Goal: Obtain resource: Download file/media

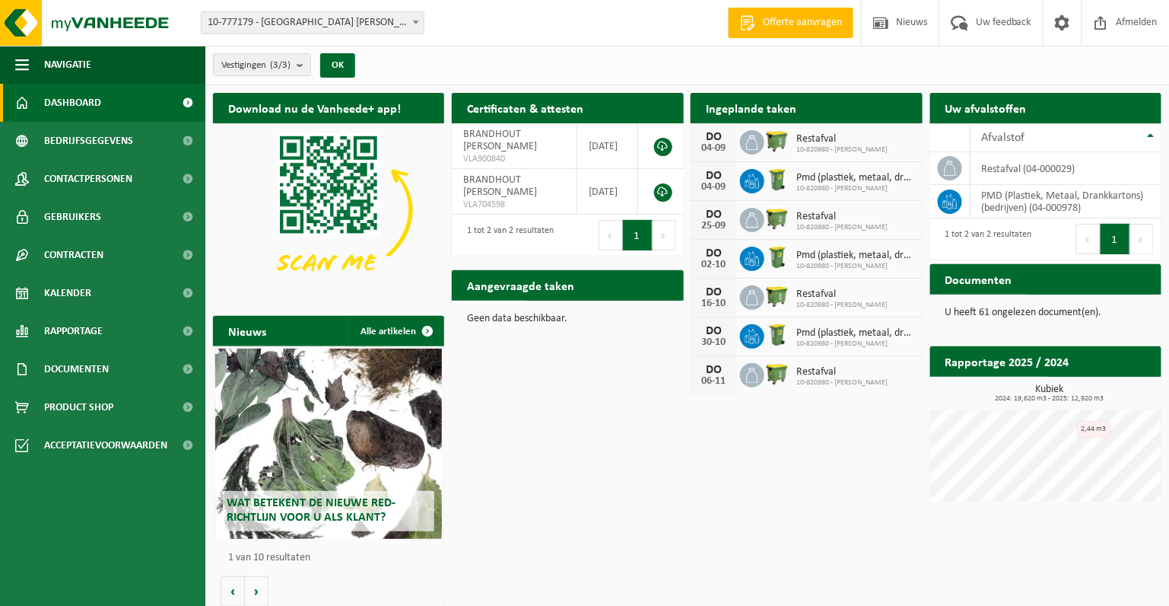
click at [1060, 313] on p "U heeft 61 ongelezen document(en)." at bounding box center [1046, 312] width 201 height 11
click at [1077, 304] on span "Bekijk uw documenten" at bounding box center [1085, 309] width 95 height 10
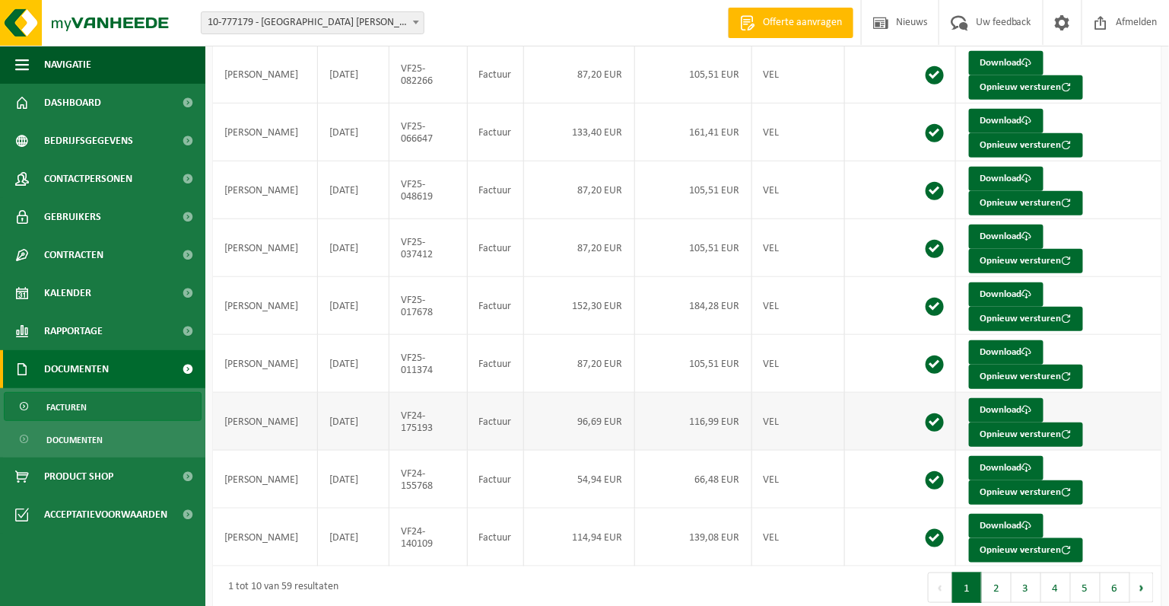
scroll to position [251, 0]
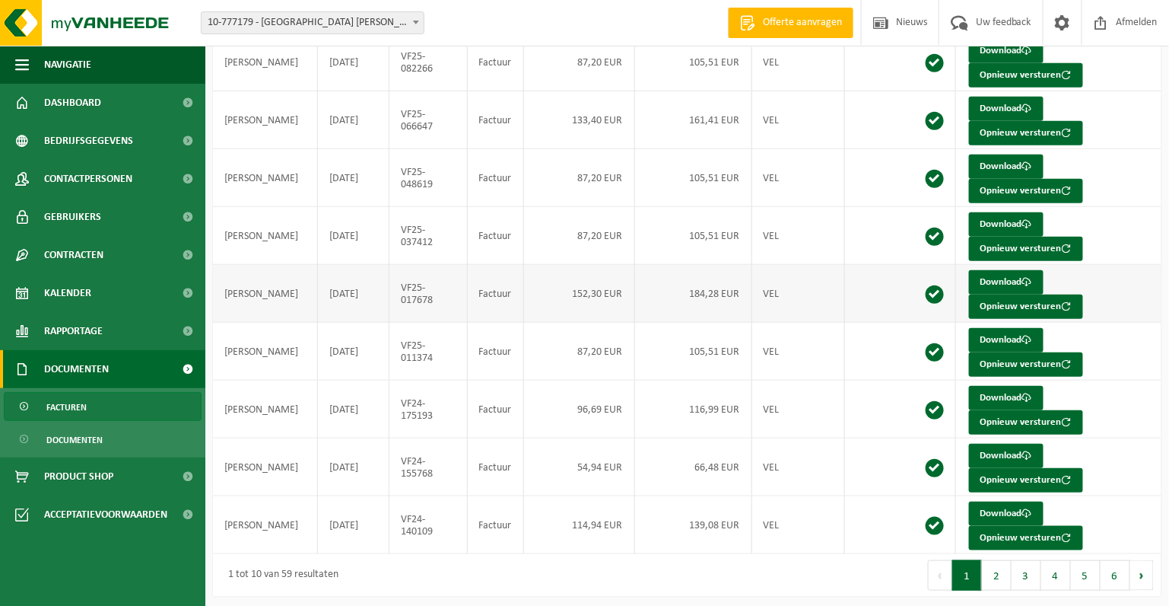
click at [709, 294] on td "184,28 EUR" at bounding box center [693, 294] width 117 height 58
click at [1000, 275] on link "Download" at bounding box center [1006, 282] width 75 height 24
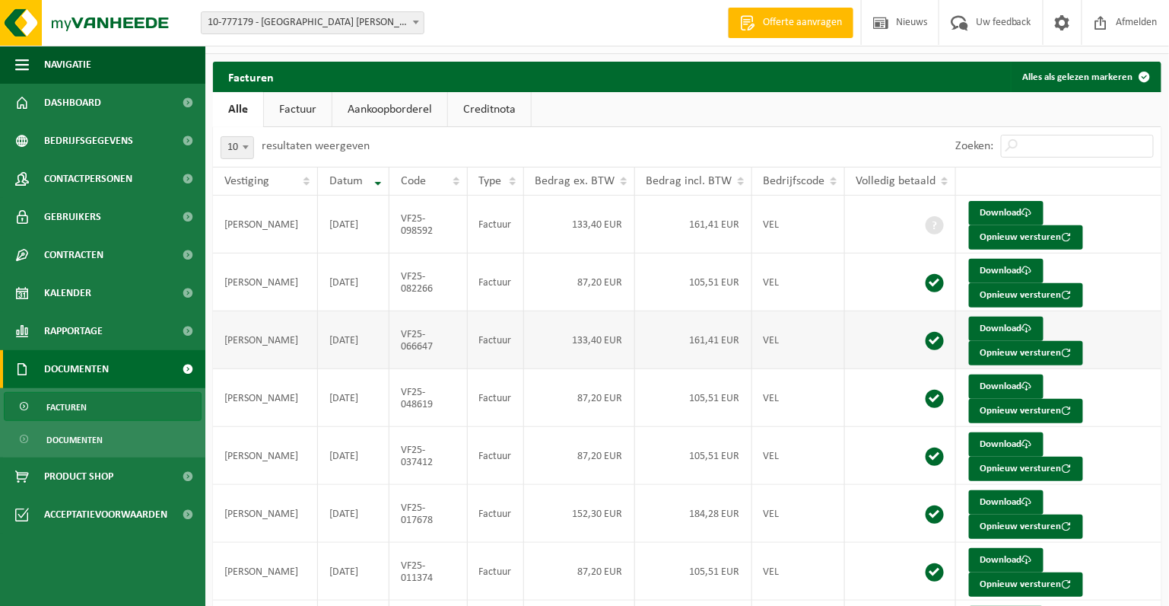
scroll to position [0, 0]
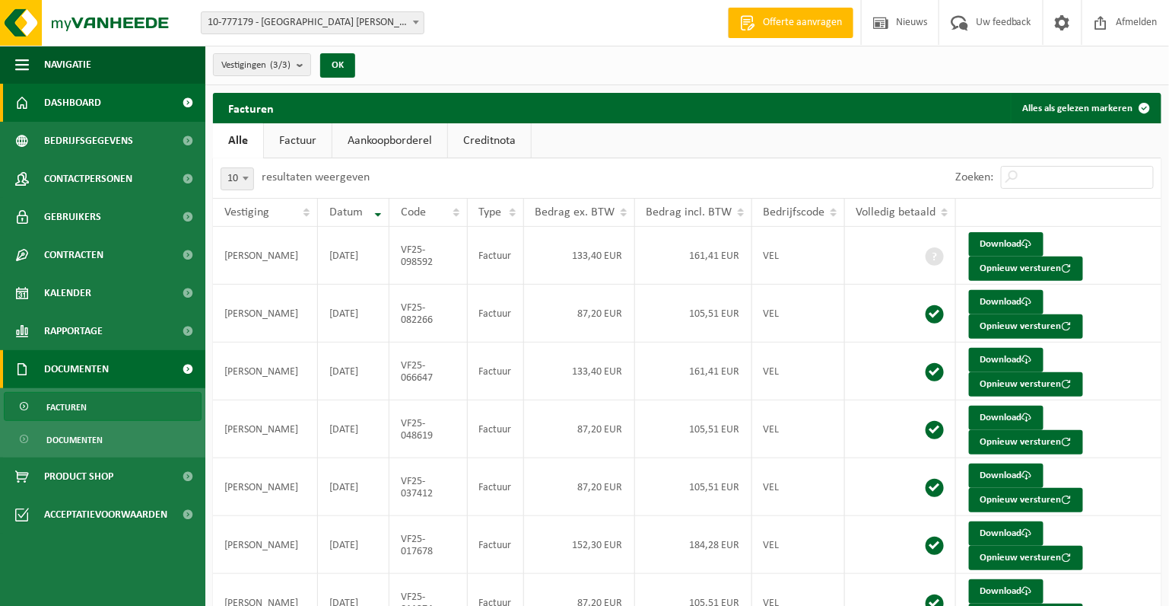
click at [99, 105] on span "Dashboard" at bounding box center [72, 103] width 57 height 38
